Goal: Information Seeking & Learning: Find specific fact

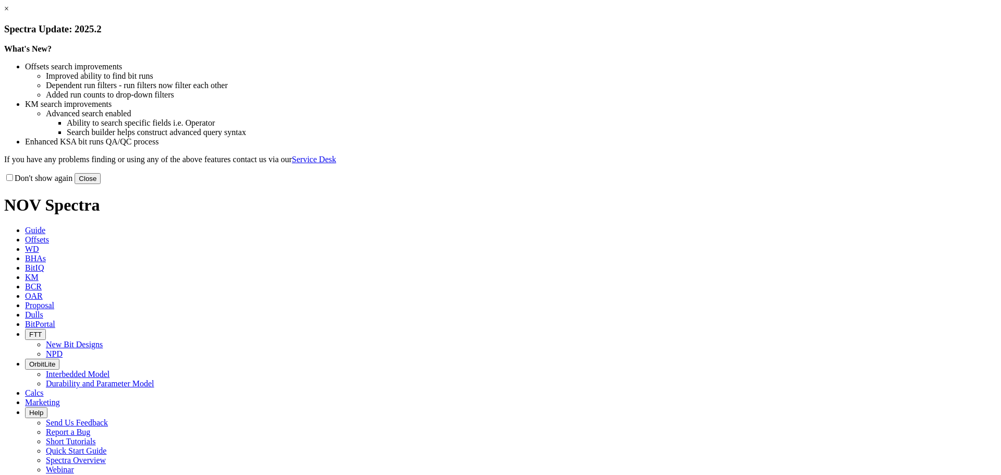
click at [101, 184] on button "Close" at bounding box center [88, 178] width 26 height 11
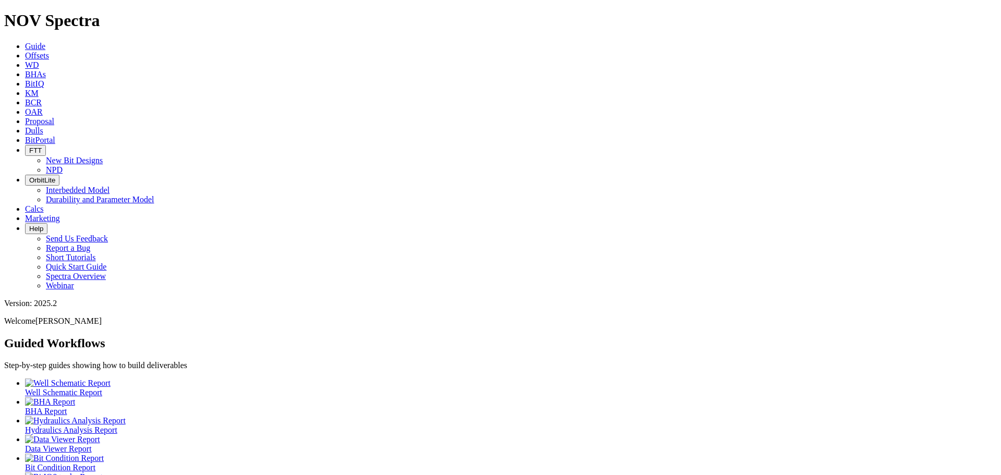
click at [25, 51] on icon at bounding box center [25, 55] width 0 height 9
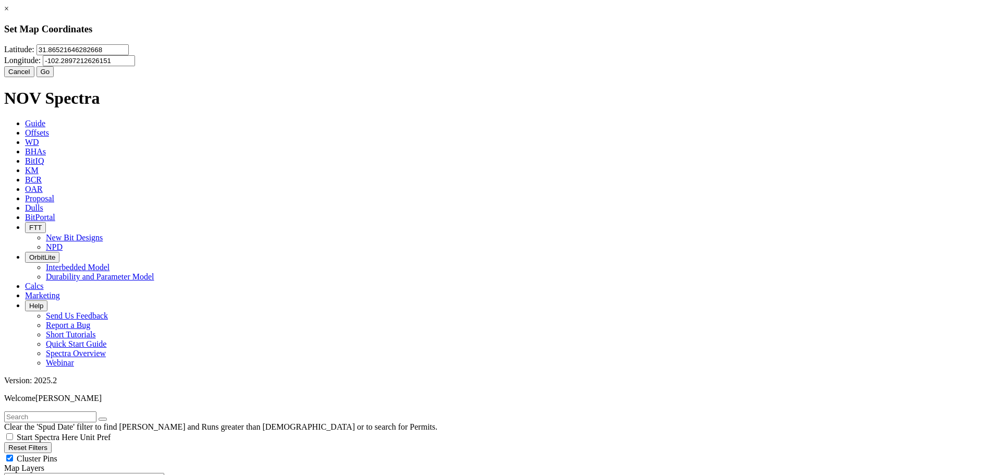
click at [129, 55] on input "31.86521646282668" at bounding box center [83, 49] width 92 height 11
type input "32.637016"
click at [595, 56] on div "Longitude: -102.2897212626151" at bounding box center [500, 60] width 993 height 11
click at [135, 66] on input "-102.2897212626151" at bounding box center [89, 60] width 92 height 11
type input "-103.455329"
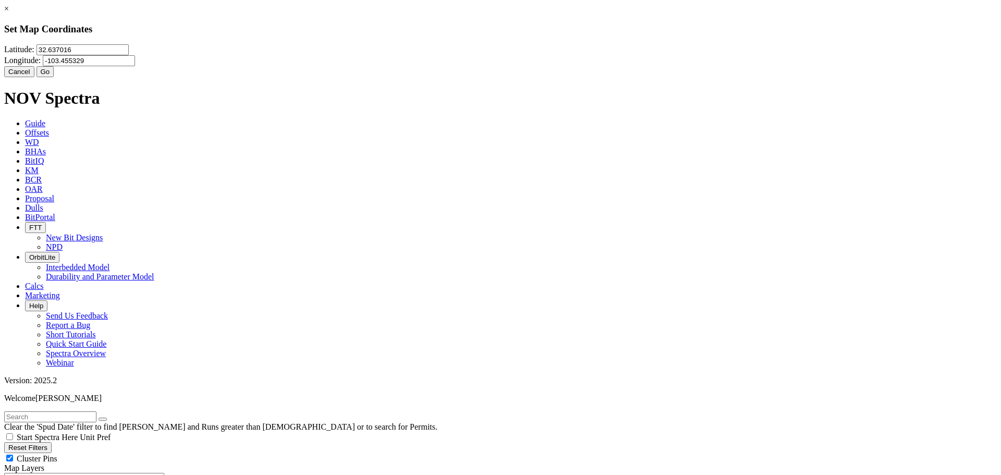
click at [54, 77] on button "Go" at bounding box center [46, 71] width 18 height 11
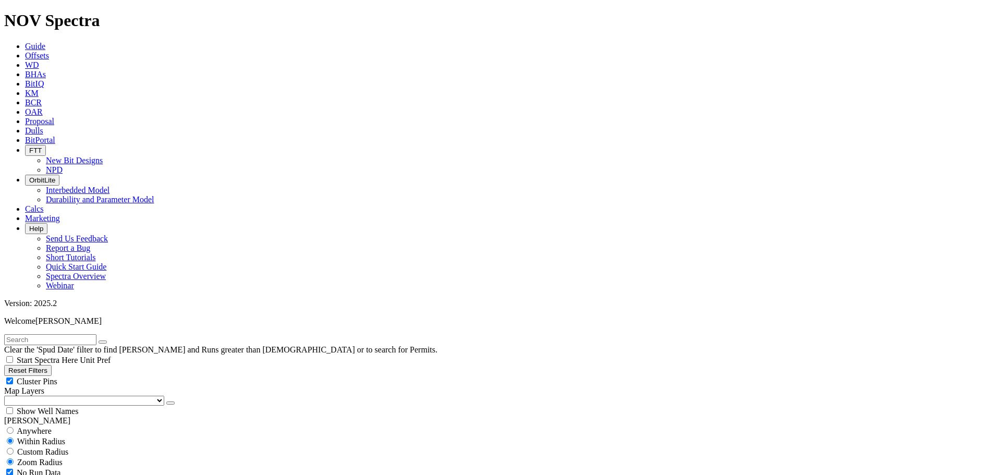
scroll to position [367, 0]
select select "12.25"
checkbox input "false"
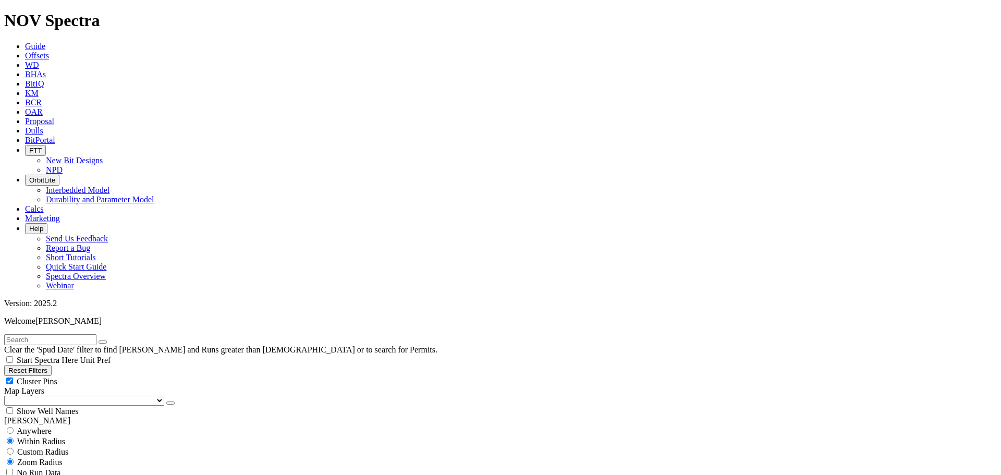
select select "? number:12.25 ?"
type input "11000"
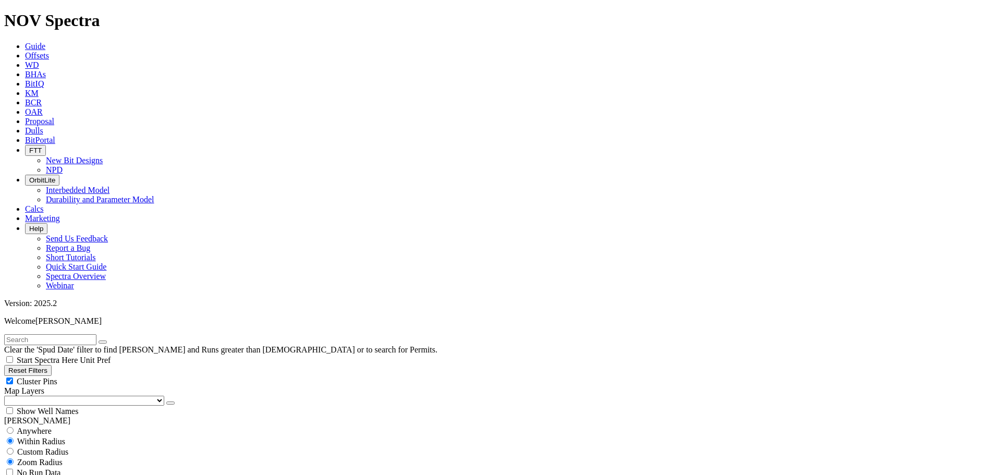
type input "5"
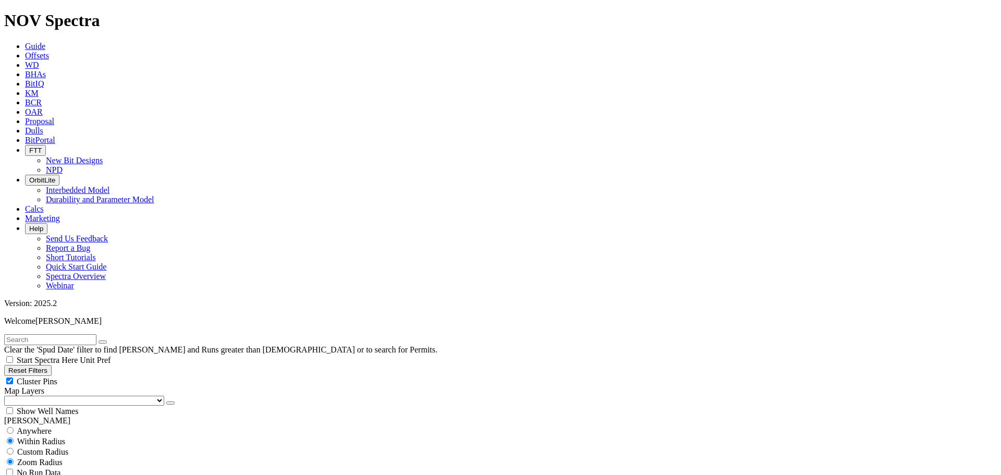
type input "5"
type input "4000"
